Goal: Transaction & Acquisition: Book appointment/travel/reservation

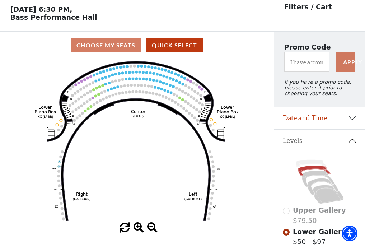
scroll to position [33, 0]
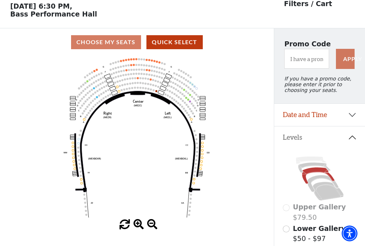
scroll to position [33, 0]
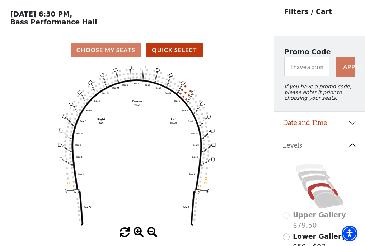
scroll to position [33, 0]
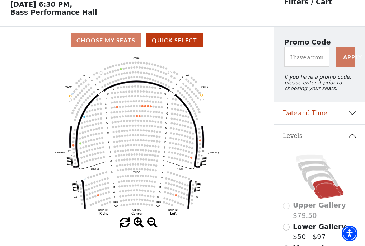
scroll to position [33, 0]
